Goal: Navigation & Orientation: Find specific page/section

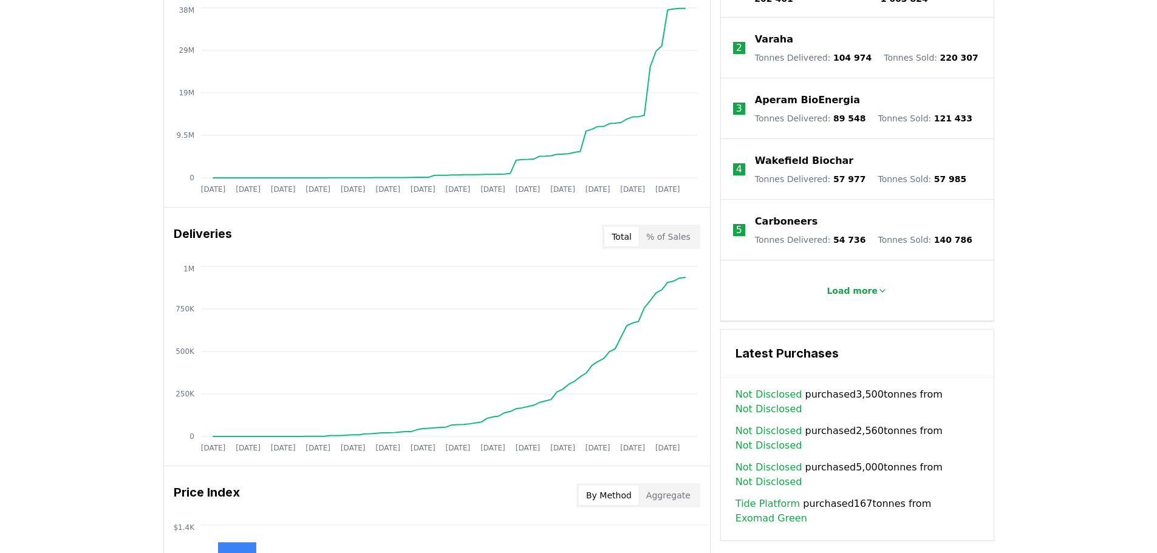
scroll to position [547, 0]
click at [856, 284] on p "Load more" at bounding box center [851, 290] width 51 height 12
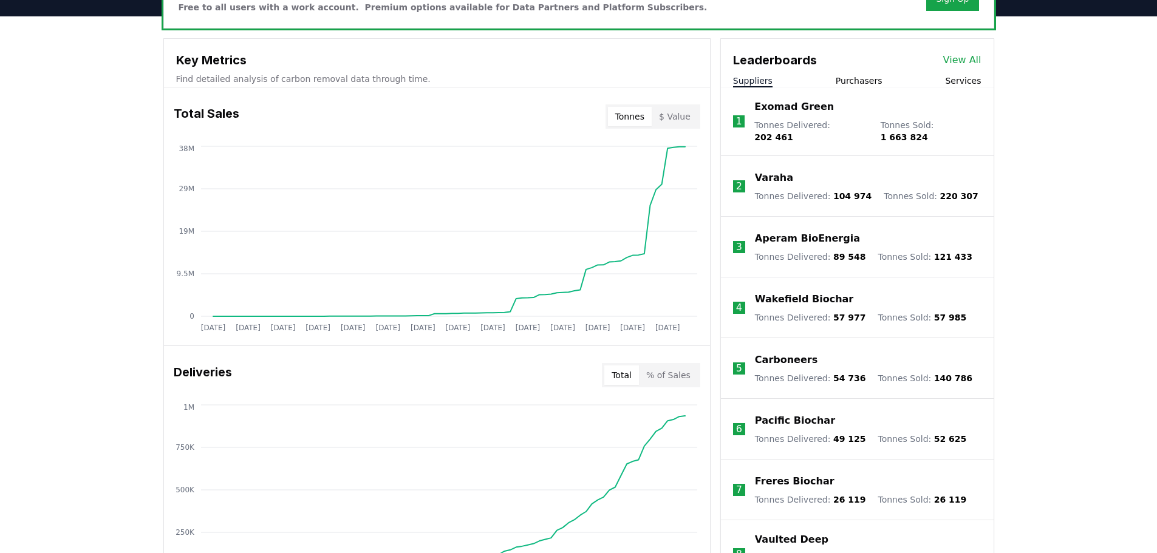
scroll to position [304, 0]
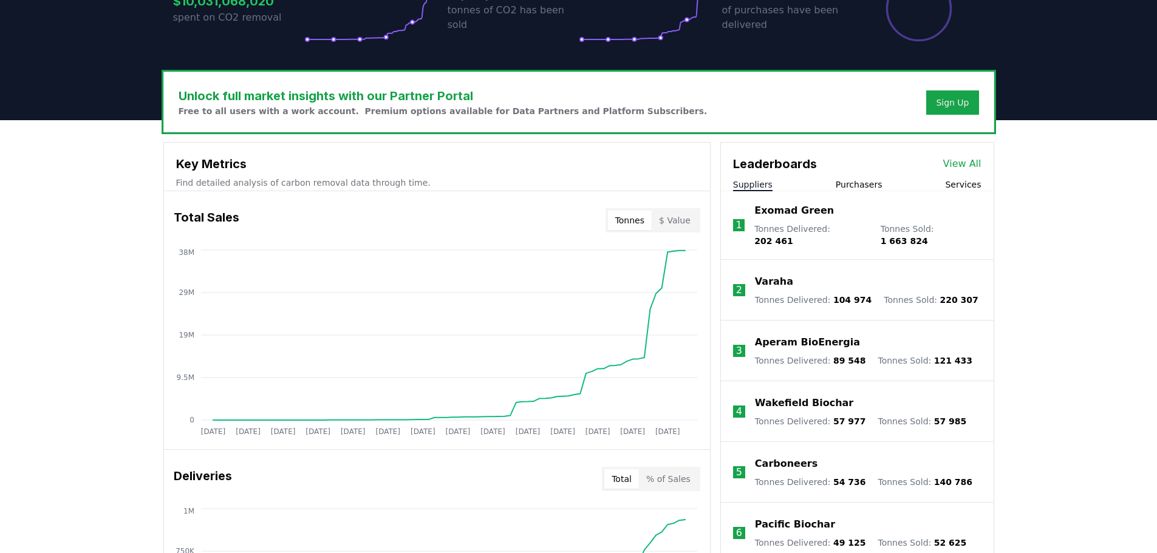
click at [975, 165] on link "View All" at bounding box center [962, 164] width 38 height 15
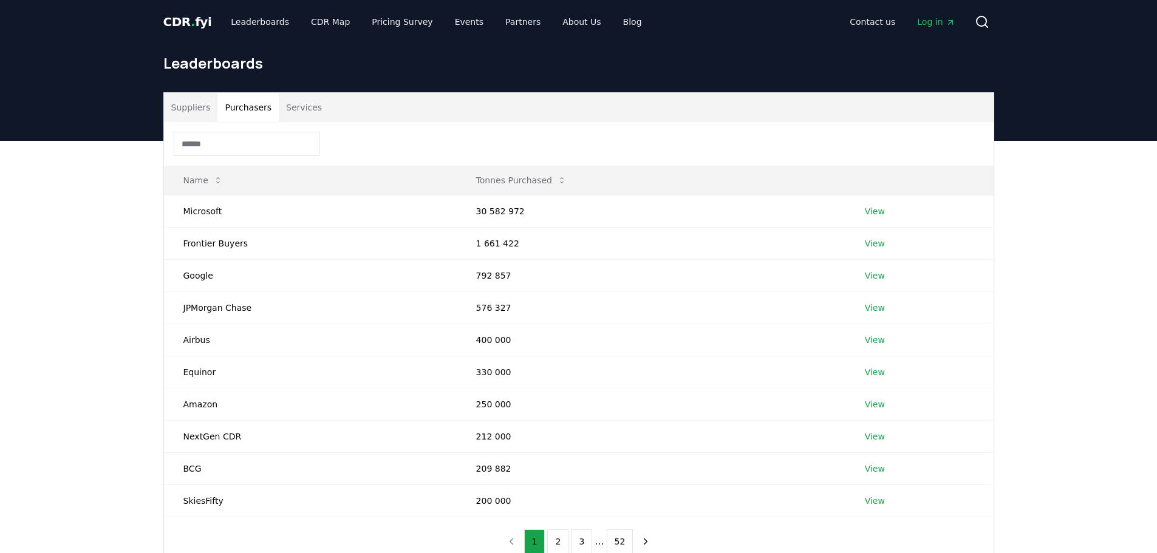
click at [244, 112] on button "Purchasers" at bounding box center [247, 107] width 61 height 29
click at [878, 214] on link "View" at bounding box center [875, 211] width 20 height 12
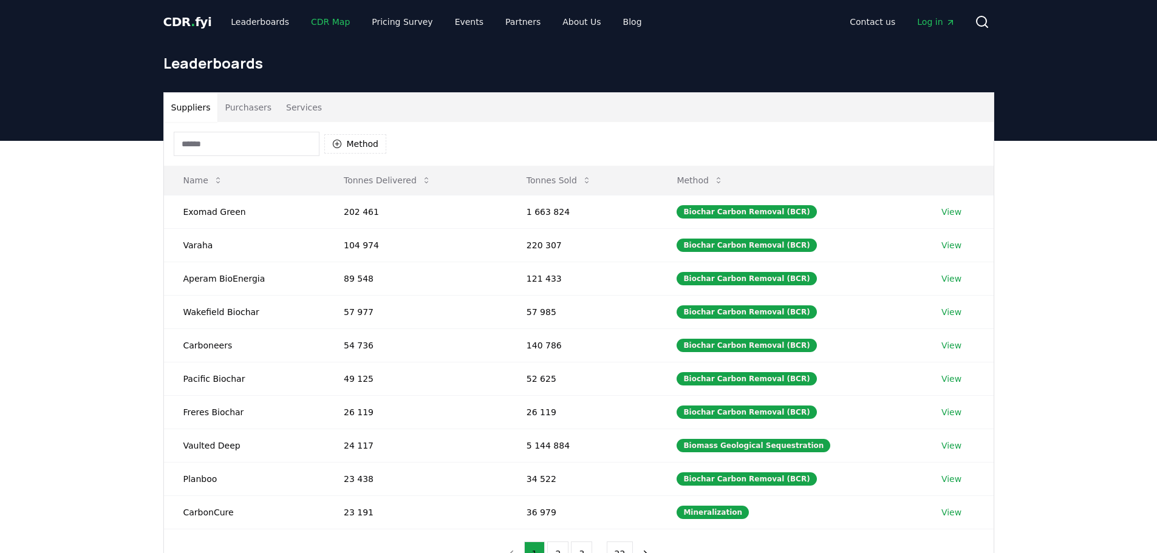
click at [312, 24] on link "CDR Map" at bounding box center [330, 22] width 58 height 22
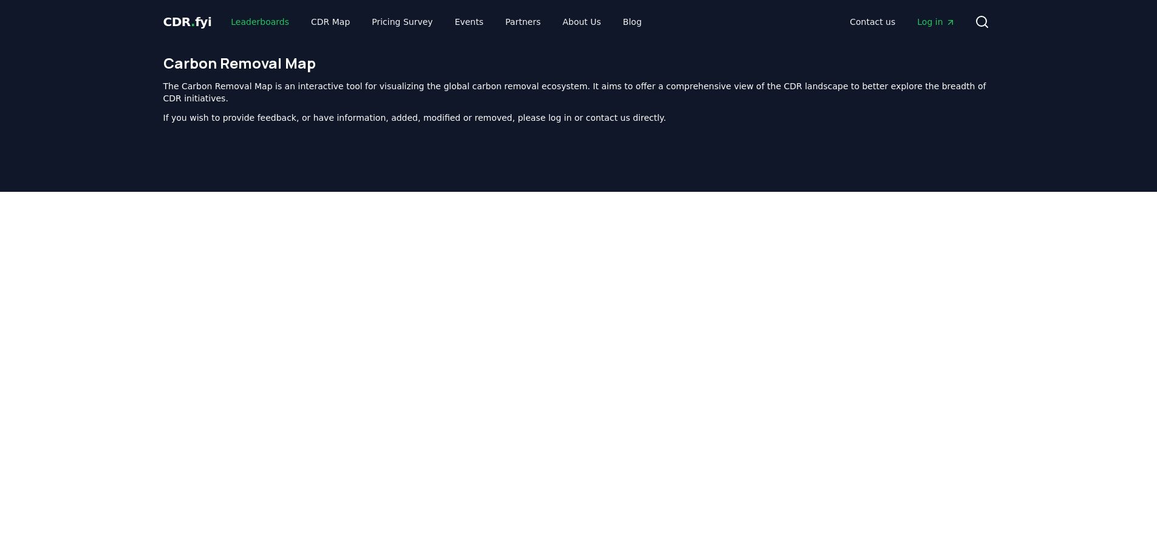
click at [242, 21] on link "Leaderboards" at bounding box center [260, 22] width 78 height 22
